Goal: Information Seeking & Learning: Learn about a topic

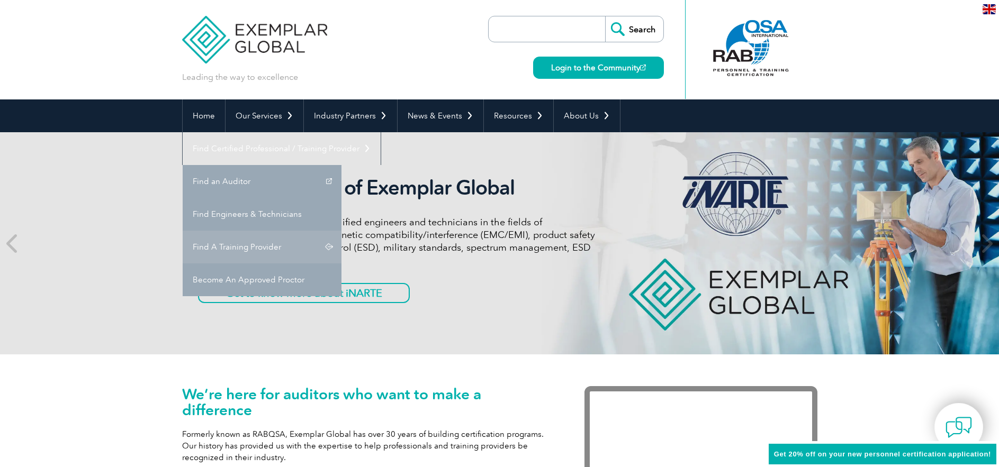
click at [341, 231] on link "Find A Training Provider" at bounding box center [262, 247] width 159 height 33
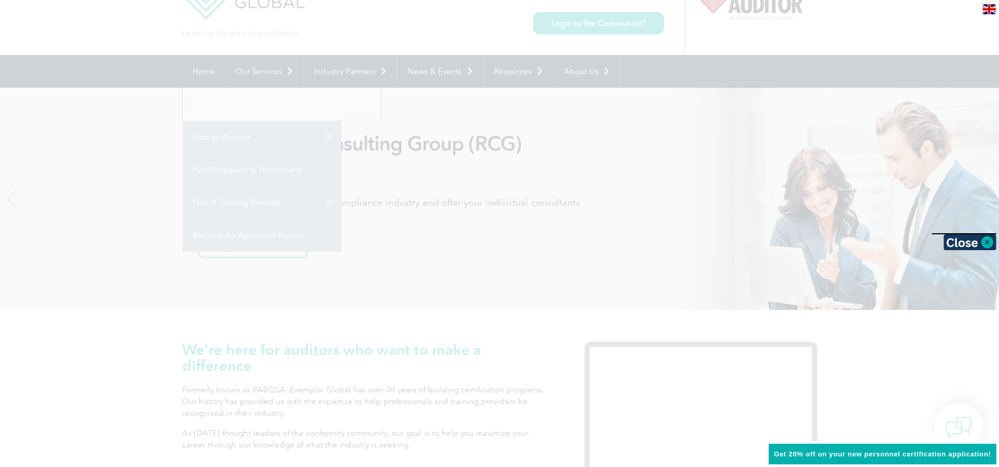
scroll to position [106, 0]
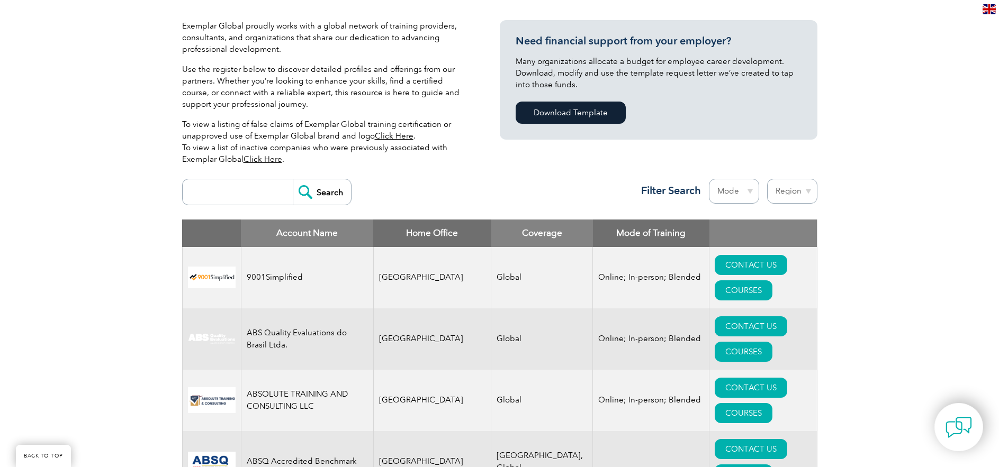
scroll to position [265, 0]
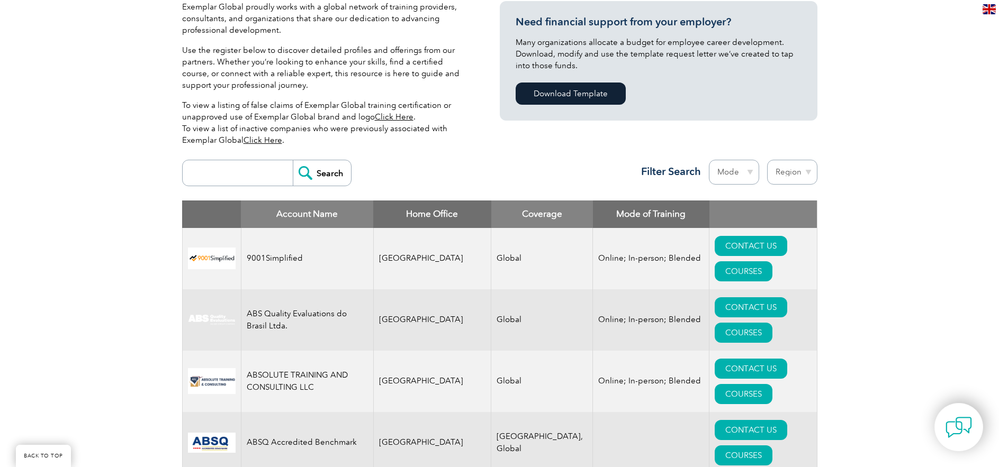
click at [810, 173] on select "Region [GEOGRAPHIC_DATA] [GEOGRAPHIC_DATA] [GEOGRAPHIC_DATA] [GEOGRAPHIC_DATA] …" at bounding box center [792, 172] width 50 height 25
select select "[GEOGRAPHIC_DATA]"
click at [767, 160] on select "Region [GEOGRAPHIC_DATA] [GEOGRAPHIC_DATA] [GEOGRAPHIC_DATA] [GEOGRAPHIC_DATA] …" at bounding box center [792, 172] width 50 height 25
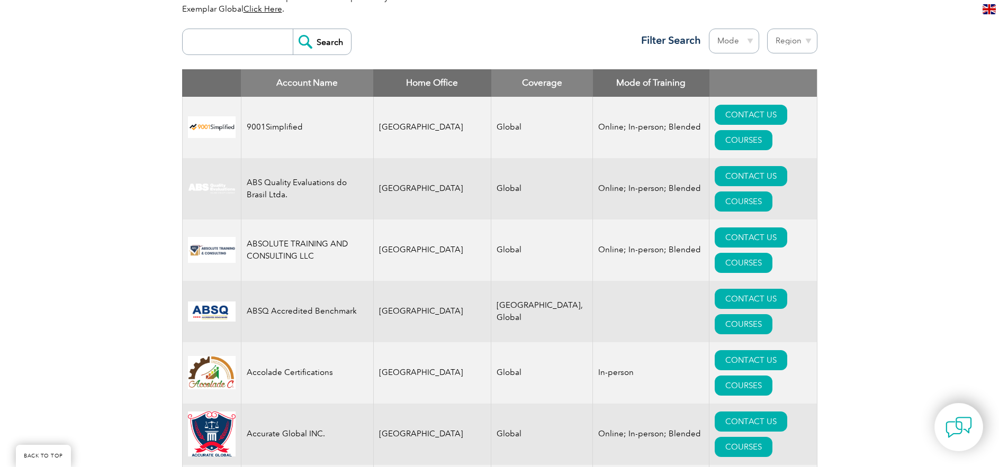
scroll to position [424, 0]
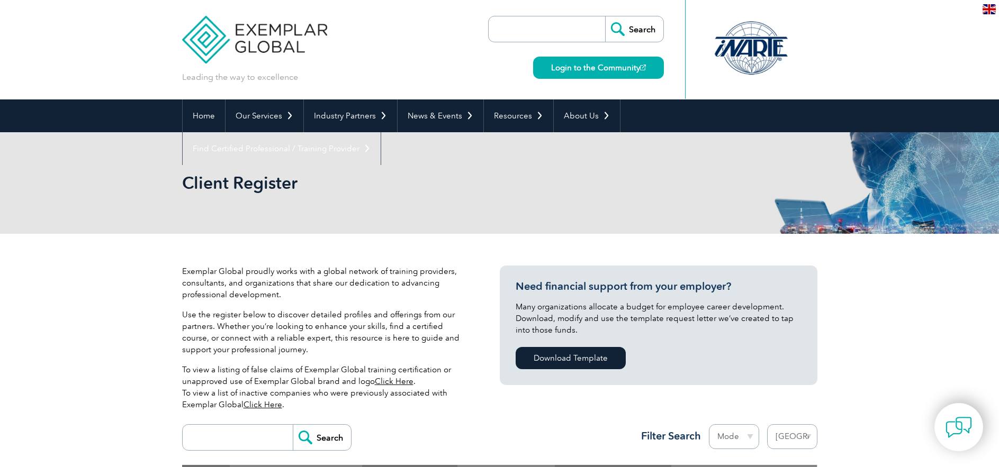
select select "[GEOGRAPHIC_DATA]"
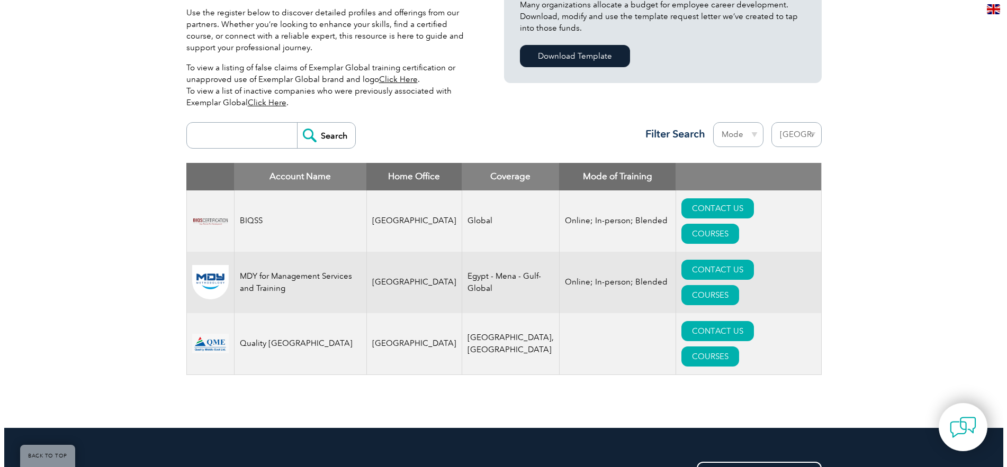
scroll to position [318, 0]
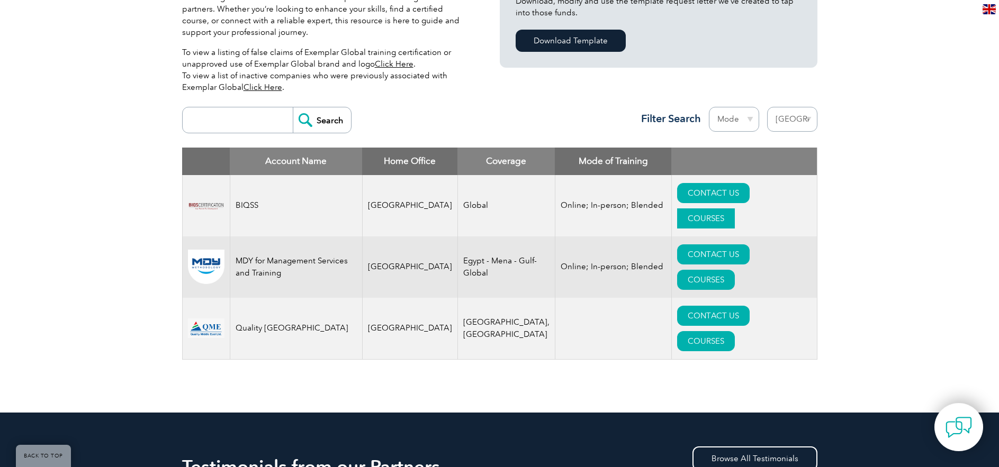
click at [735, 209] on link "COURSES" at bounding box center [706, 219] width 58 height 20
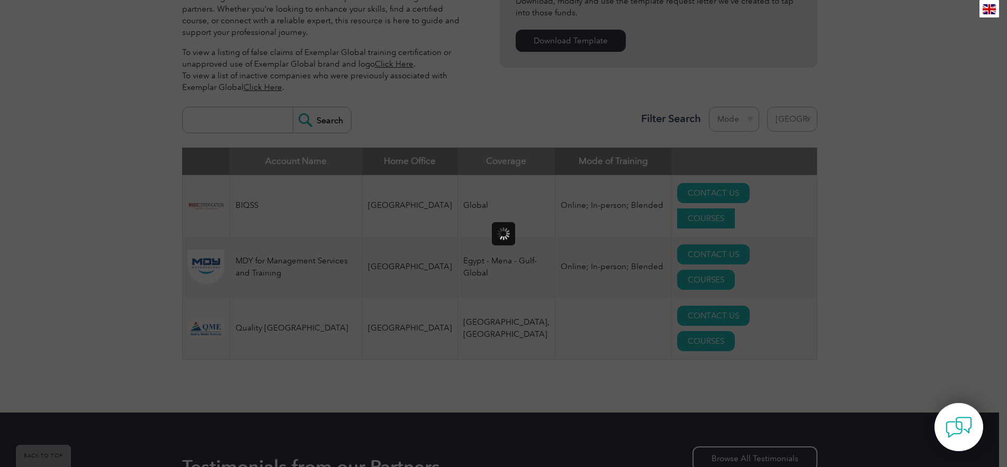
scroll to position [0, 0]
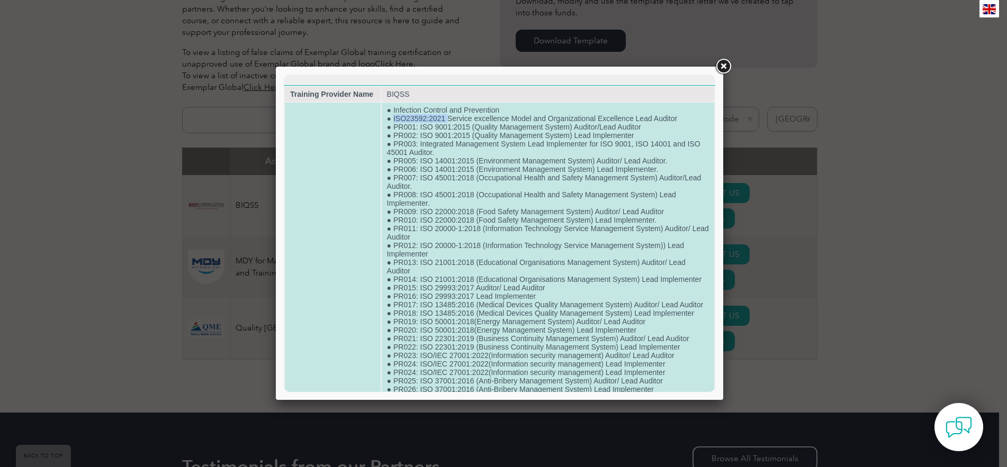
drag, startPoint x: 392, startPoint y: 119, endPoint x: 445, endPoint y: 121, distance: 53.5
copy td "ISO23592:2021"
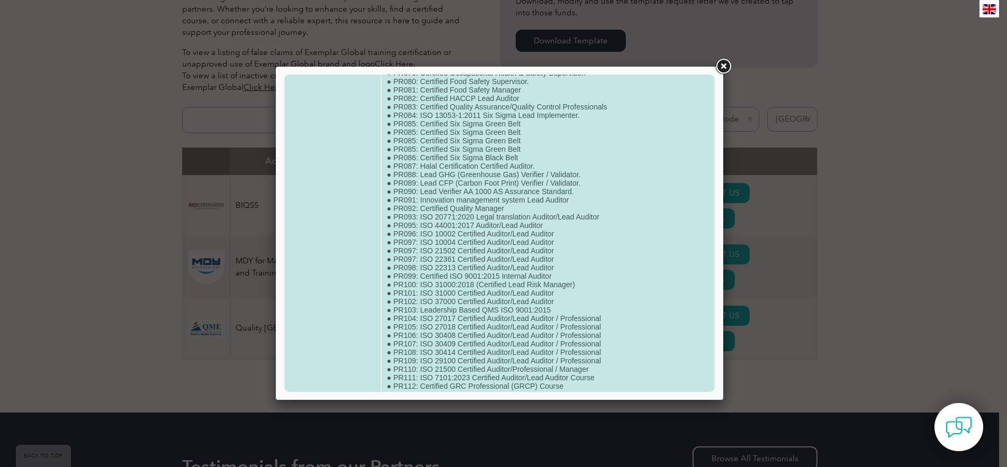
scroll to position [776, 0]
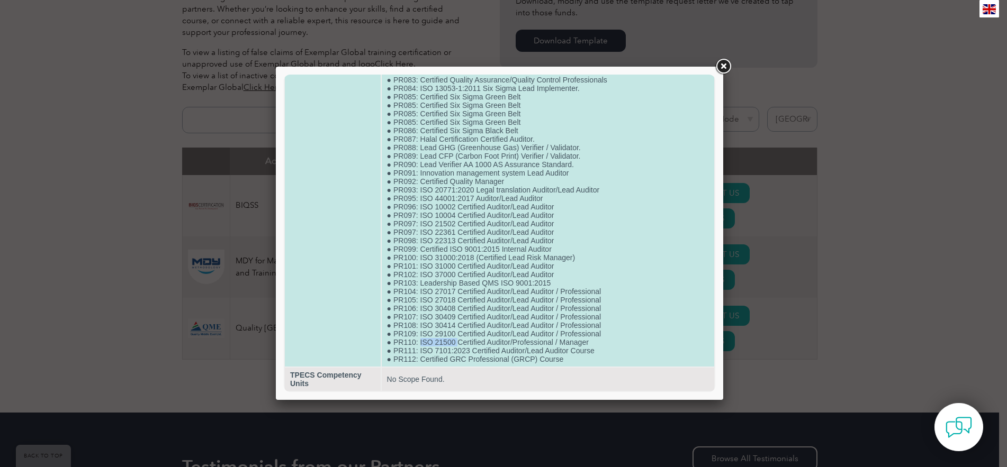
drag, startPoint x: 418, startPoint y: 344, endPoint x: 456, endPoint y: 342, distance: 38.2
copy td "ISO 21500"
drag, startPoint x: 418, startPoint y: 354, endPoint x: 469, endPoint y: 350, distance: 51.5
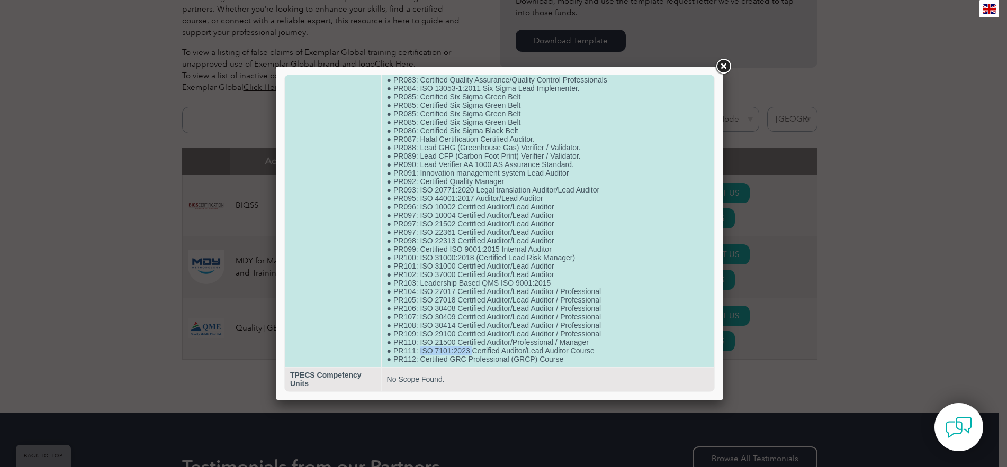
copy td "ISO 7101:2023"
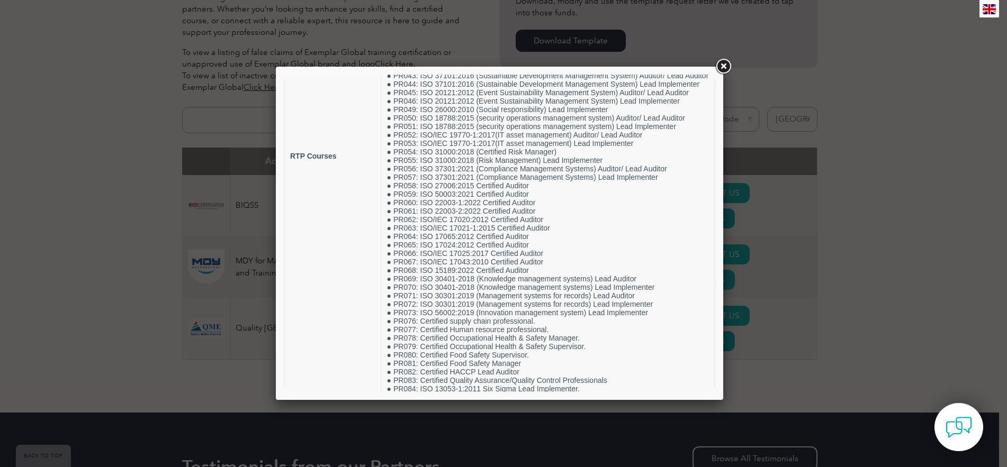
click at [726, 63] on link at bounding box center [723, 66] width 19 height 19
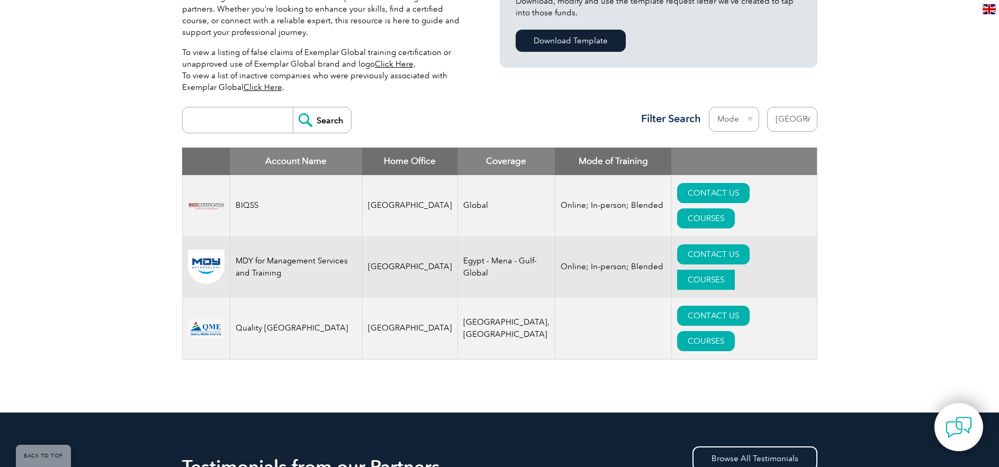
click at [735, 270] on link "COURSES" at bounding box center [706, 280] width 58 height 20
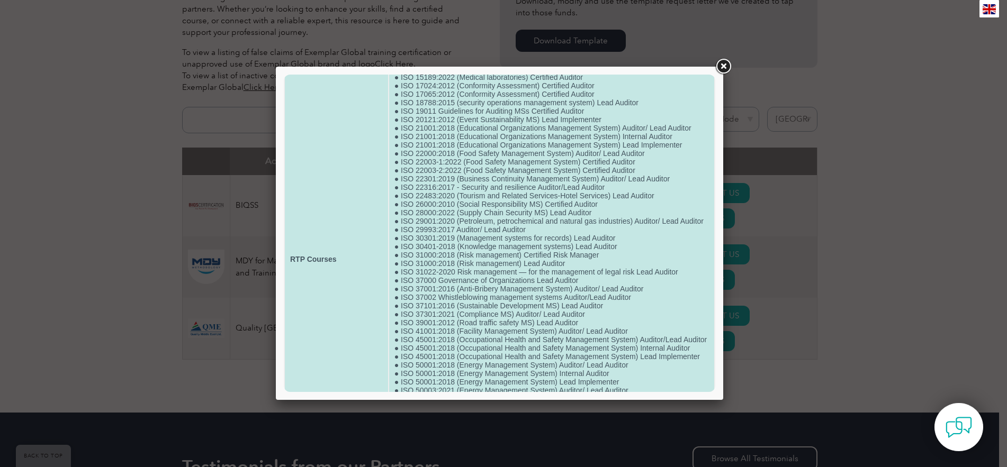
scroll to position [371, 0]
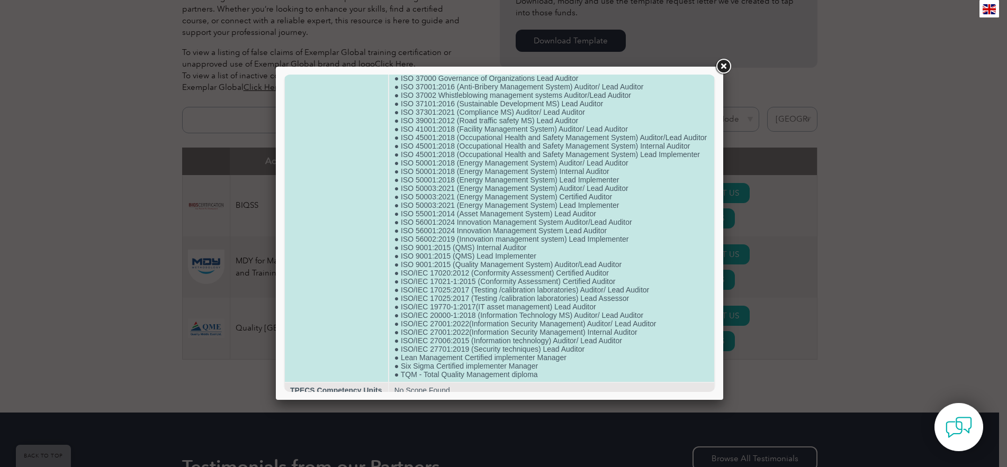
click at [429, 186] on td "● Certified Quality Manager ● Certified Safety implementer Manager ● FSSC 22000…" at bounding box center [551, 57] width 325 height 650
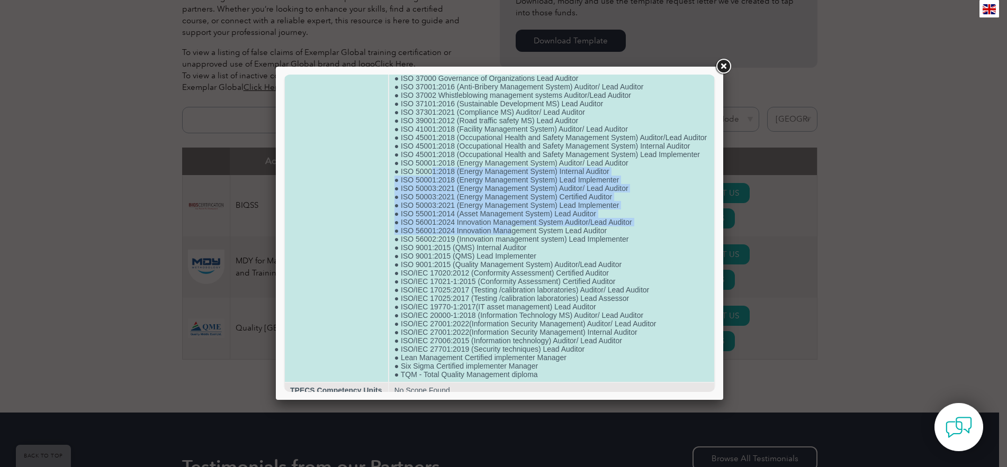
drag, startPoint x: 429, startPoint y: 186, endPoint x: 509, endPoint y: 248, distance: 101.5
click at [509, 248] on td "● Certified Quality Manager ● Certified Safety implementer Manager ● FSSC 22000…" at bounding box center [551, 57] width 325 height 650
click at [482, 217] on td "● Certified Quality Manager ● Certified Safety implementer Manager ● FSSC 22000…" at bounding box center [551, 57] width 325 height 650
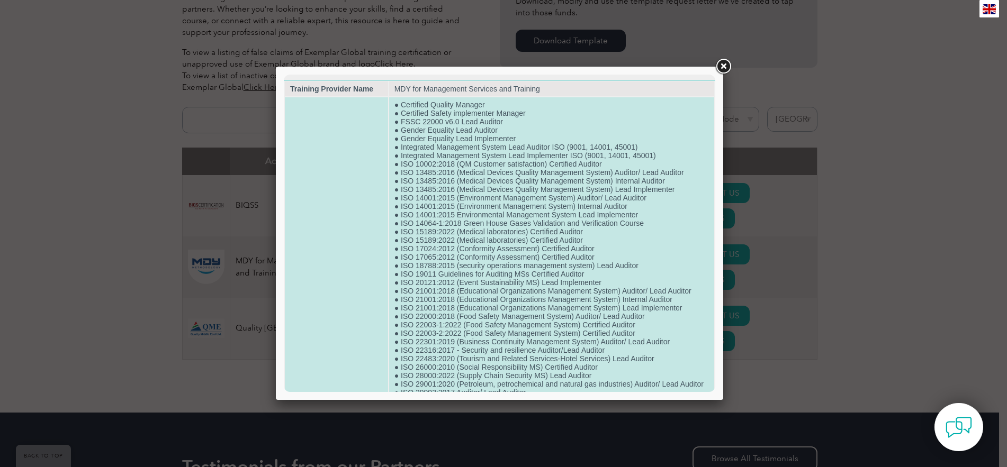
scroll to position [0, 0]
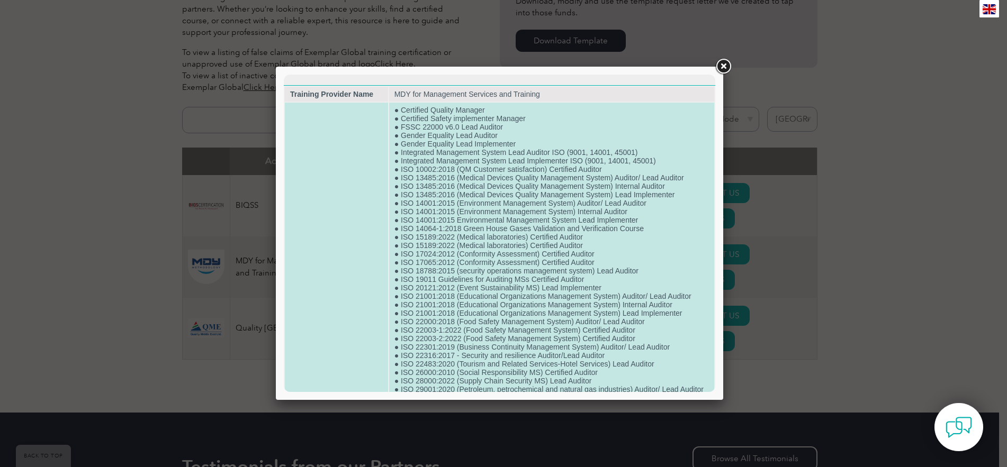
click at [415, 256] on td "● Certified Quality Manager ● Certified Safety implementer Manager ● FSSC 22000…" at bounding box center [551, 428] width 325 height 650
drag, startPoint x: 399, startPoint y: 256, endPoint x: 454, endPoint y: 254, distance: 55.1
click at [454, 254] on td "● Certified Quality Manager ● Certified Safety implementer Manager ● FSSC 22000…" at bounding box center [551, 428] width 325 height 650
copy td "ISO 17024:2012"
drag, startPoint x: 398, startPoint y: 266, endPoint x: 458, endPoint y: 262, distance: 60.5
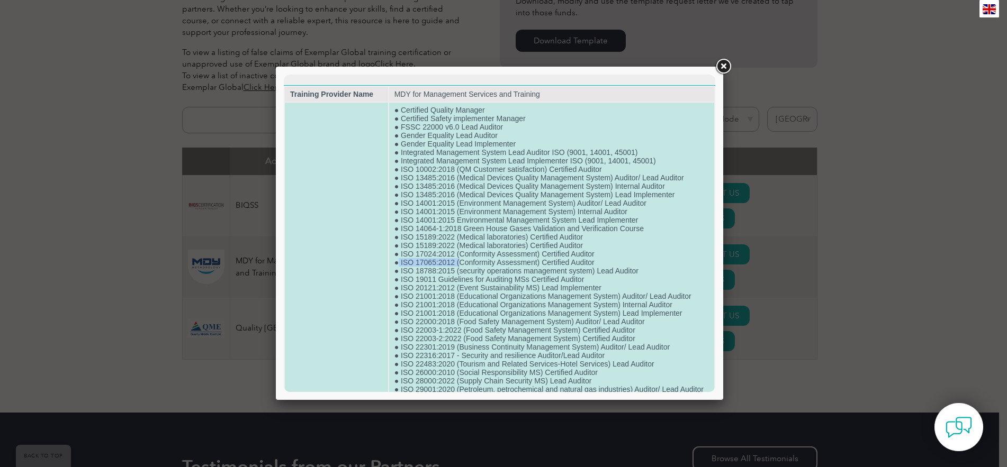
click at [458, 262] on td "● Certified Quality Manager ● Certified Safety implementer Manager ● FSSC 22000…" at bounding box center [551, 428] width 325 height 650
copy td "ISO 17065:2012 ("
